Goal: Information Seeking & Learning: Learn about a topic

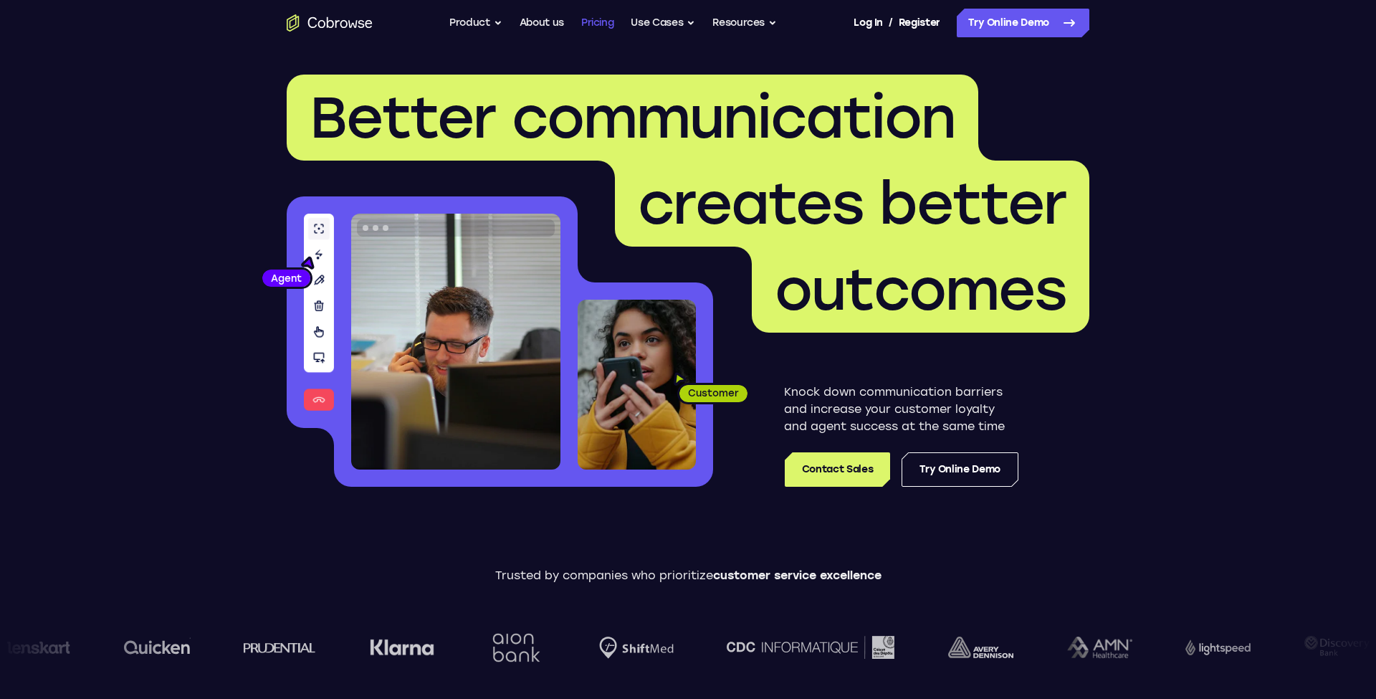
click at [608, 30] on link "Pricing" at bounding box center [597, 23] width 33 height 29
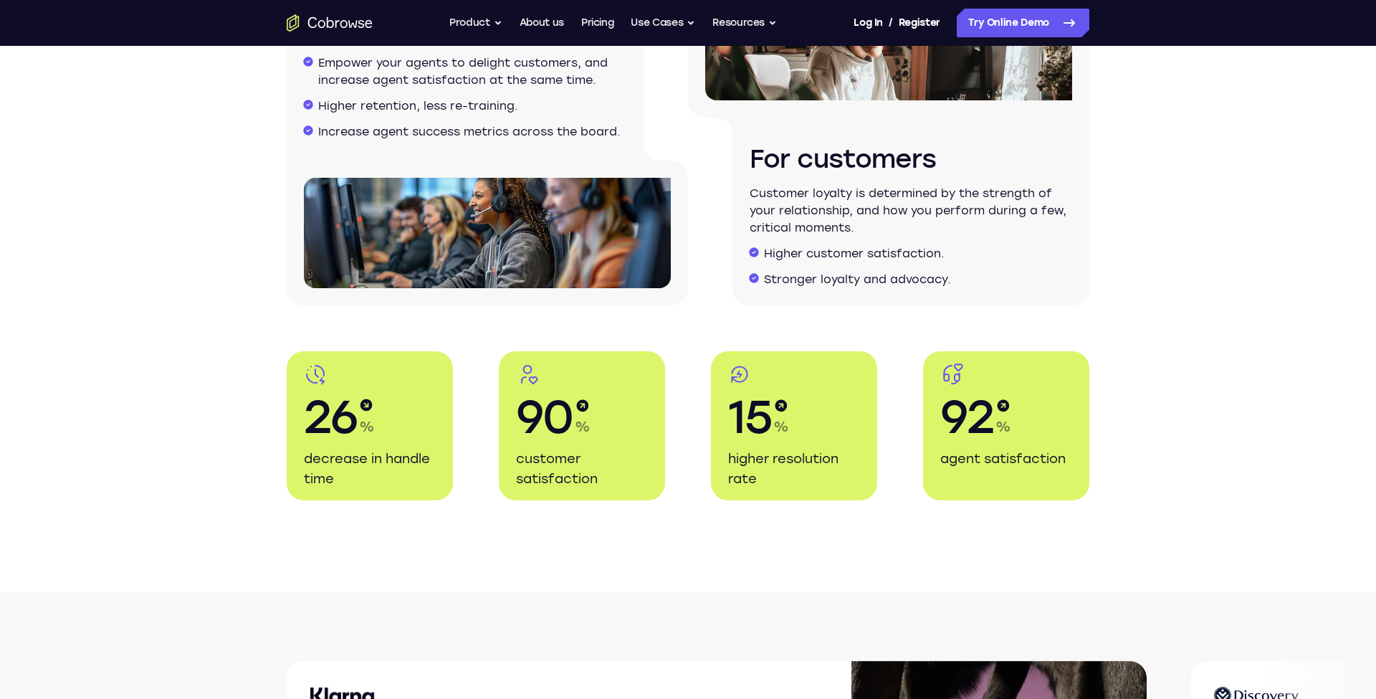
scroll to position [2521, 0]
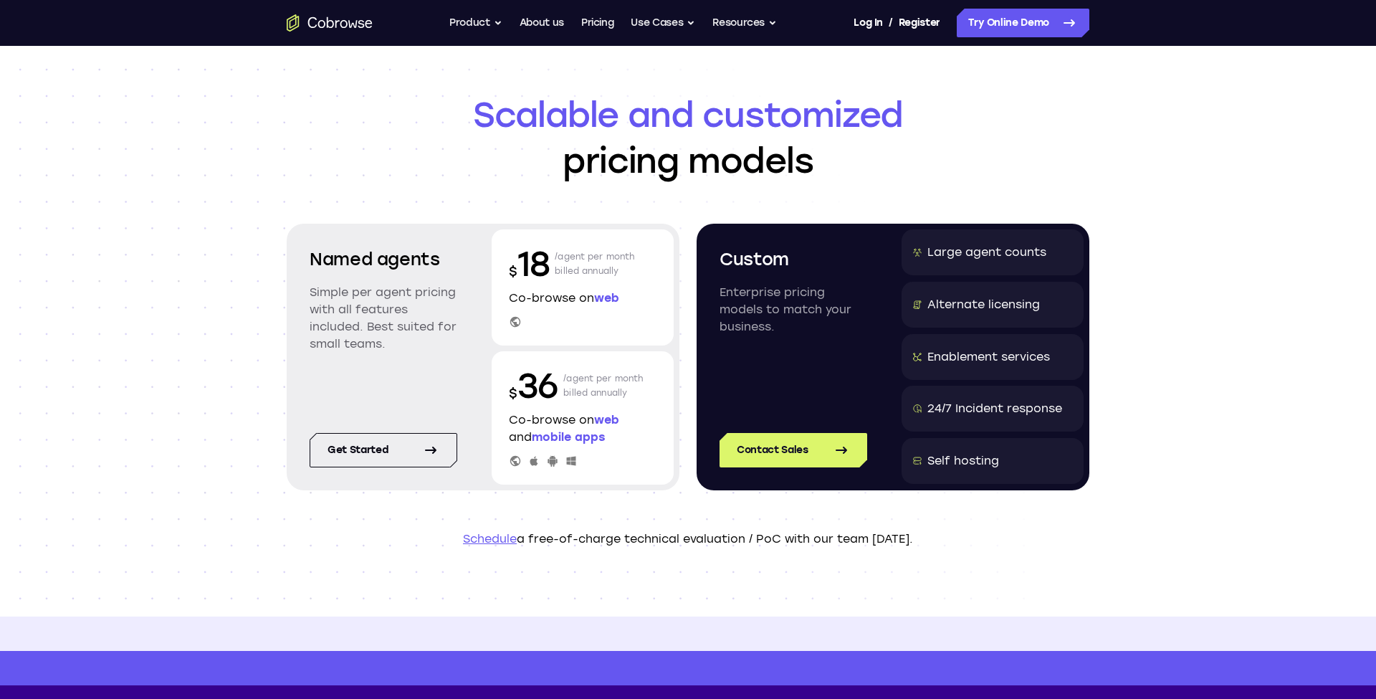
scroll to position [24, 0]
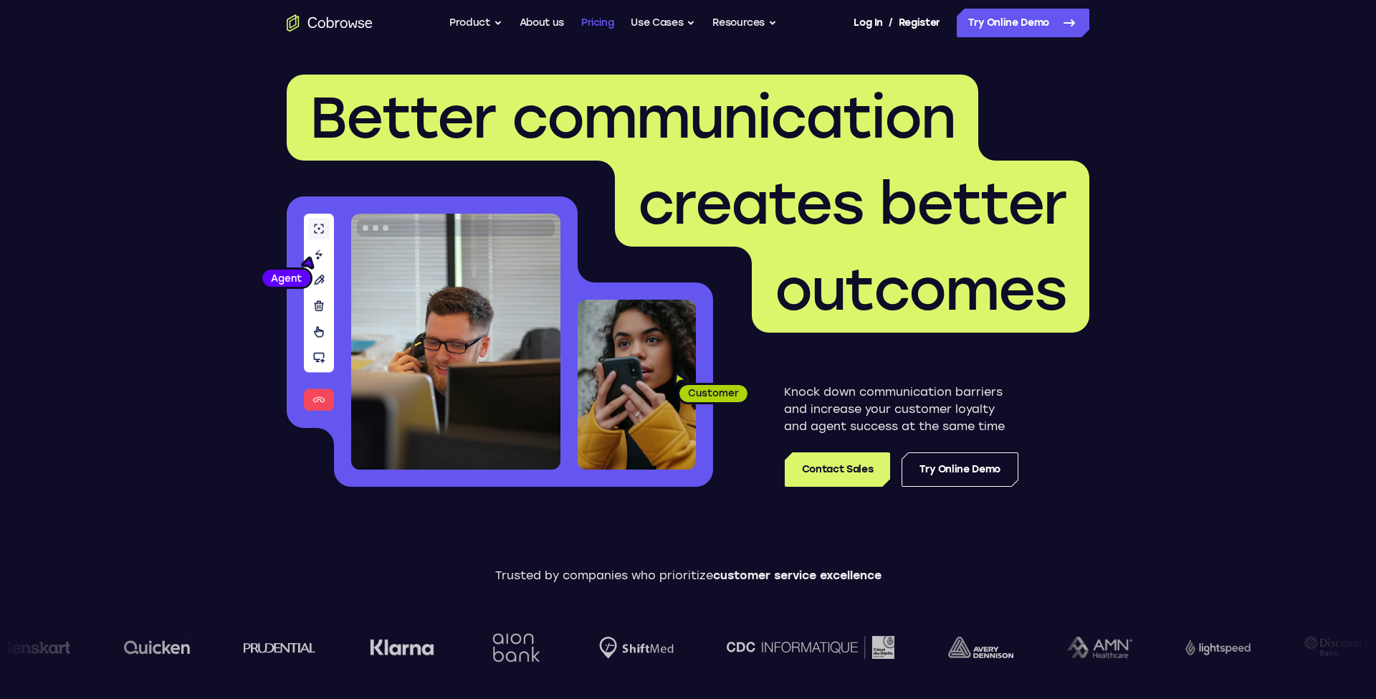
click at [592, 17] on link "Pricing" at bounding box center [597, 23] width 33 height 29
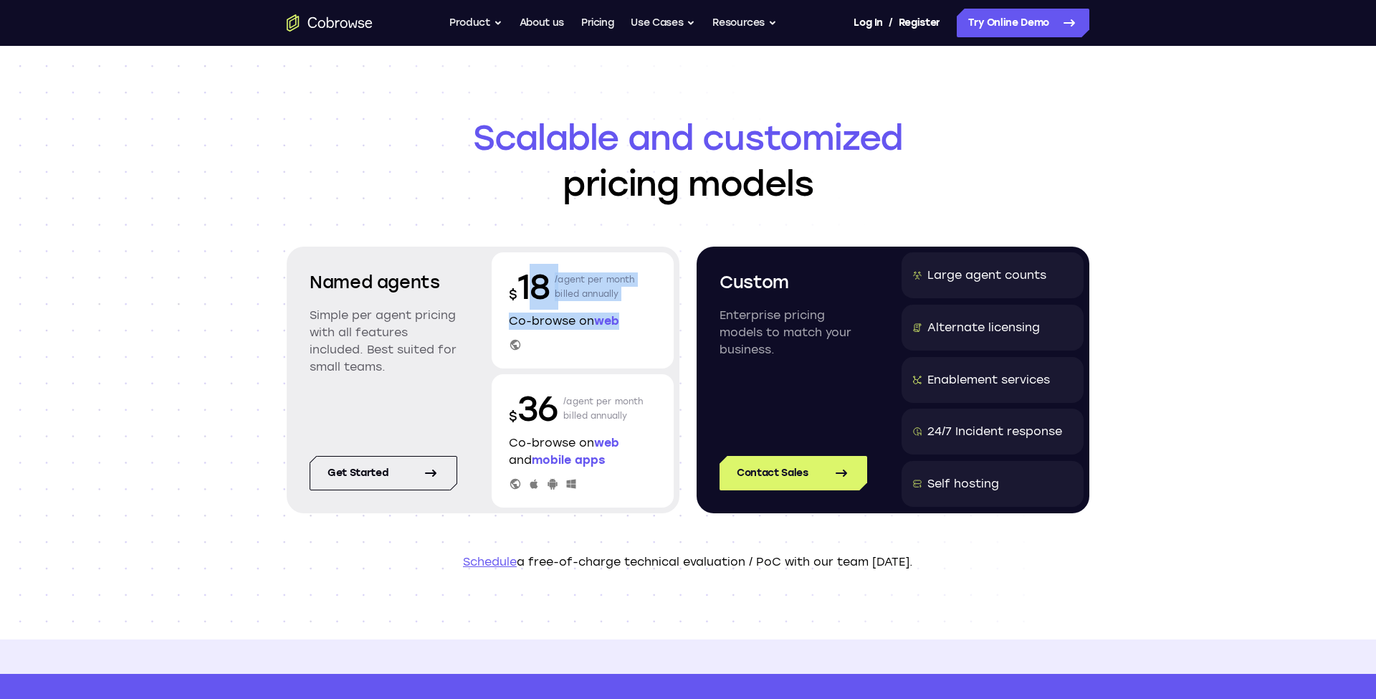
drag, startPoint x: 529, startPoint y: 299, endPoint x: 650, endPoint y: 328, distance: 123.9
click at [653, 330] on div "$ 18 /agent per month billed annually Co-browse on web" at bounding box center [582, 310] width 182 height 116
click at [650, 328] on p "Co-browse on web" at bounding box center [583, 320] width 148 height 17
drag, startPoint x: 650, startPoint y: 328, endPoint x: 522, endPoint y: 304, distance: 129.8
click at [522, 304] on div "$ 18 /agent per month billed annually Co-browse on web" at bounding box center [582, 310] width 182 height 116
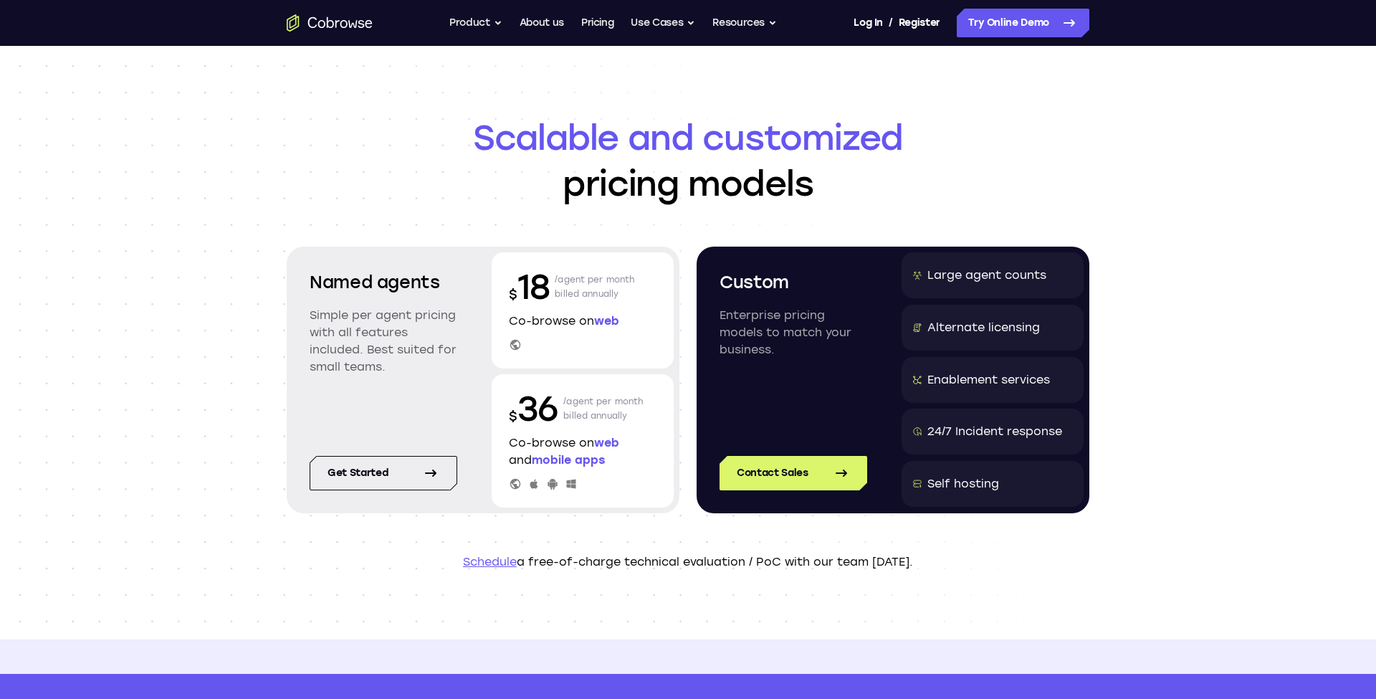
click at [537, 325] on p "Co-browse on web" at bounding box center [583, 320] width 148 height 17
drag, startPoint x: 656, startPoint y: 327, endPoint x: 524, endPoint y: 283, distance: 138.9
click at [524, 283] on div "$ 18 /agent per month billed annually Co-browse on web" at bounding box center [582, 310] width 182 height 116
click at [524, 283] on p "$ 18" at bounding box center [529, 287] width 40 height 46
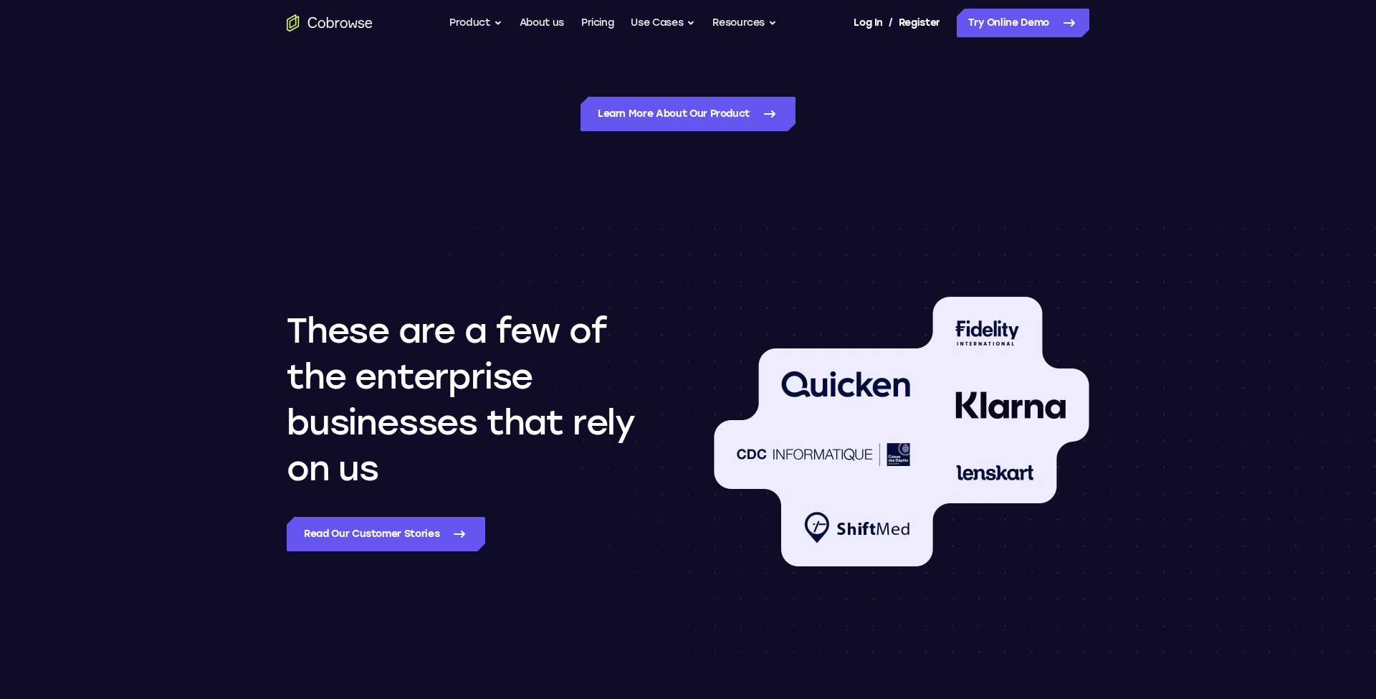
scroll to position [1078, 0]
